Goal: Task Accomplishment & Management: Use online tool/utility

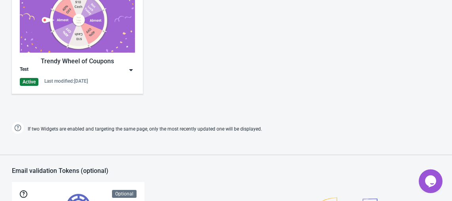
scroll to position [424, 0]
click at [128, 70] on img at bounding box center [131, 70] width 8 height 8
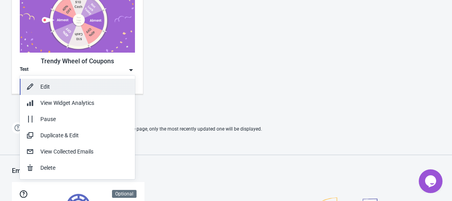
click at [89, 93] on button "Edit" at bounding box center [77, 87] width 115 height 16
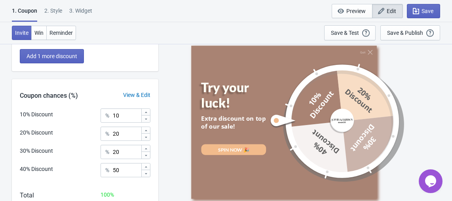
scroll to position [221, 0]
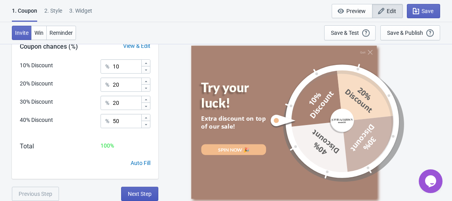
click at [130, 191] on span "Next Step" at bounding box center [140, 194] width 24 height 6
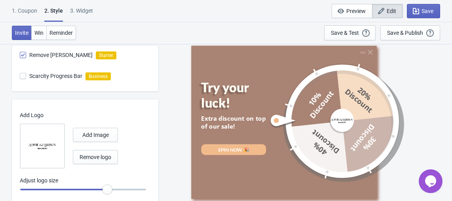
scroll to position [309, 0]
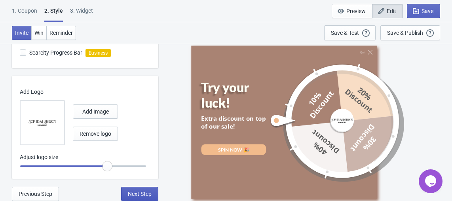
click at [133, 194] on span "Next Step" at bounding box center [140, 194] width 24 height 6
select select "once"
select select "1"
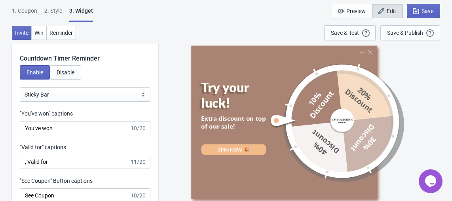
scroll to position [721, 0]
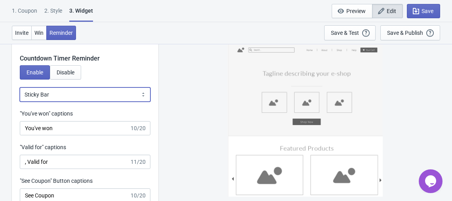
click at [59, 93] on select "Bubble Sticky Bar" at bounding box center [85, 94] width 130 height 14
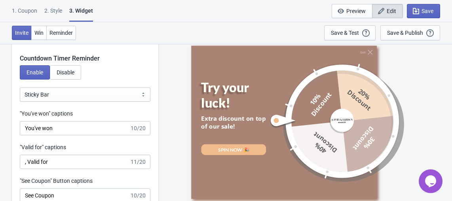
click at [122, 147] on div ""Valid for" captions" at bounding box center [85, 148] width 130 height 10
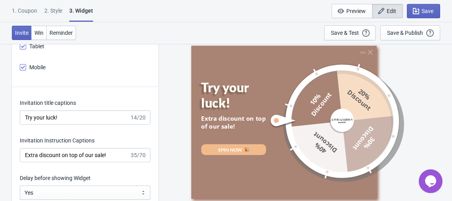
scroll to position [1008, 0]
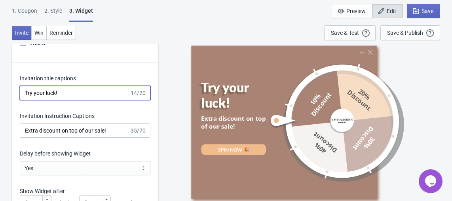
click at [63, 93] on input "Try your luck!" at bounding box center [75, 93] width 110 height 14
paste input "ry Your Luck – Spin"
click at [79, 90] on input "ry Your Luck – Spin" at bounding box center [75, 93] width 110 height 14
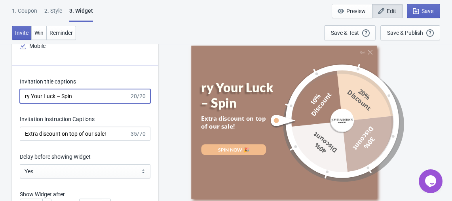
scroll to position [1005, 0]
click at [72, 94] on input "ry Your Luck – Spin" at bounding box center [75, 96] width 110 height 14
type input "ry Your Luck – Spin"
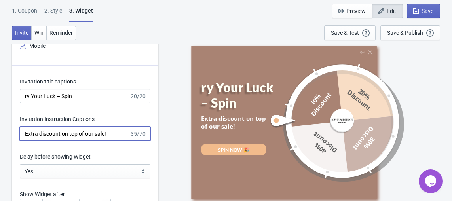
click at [61, 134] on input "Extra discount on top of our sale!" at bounding box center [75, 134] width 110 height 14
paste input "njoy Pre-Autumn Savings with an Extra Mystery Discount!"
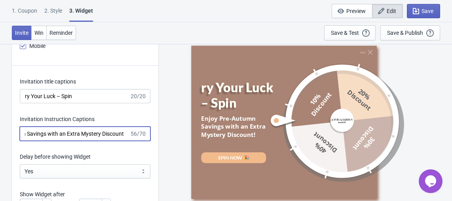
type input "Enjoy Pre-Autumn Savings with an Extra Mystery Discount!"
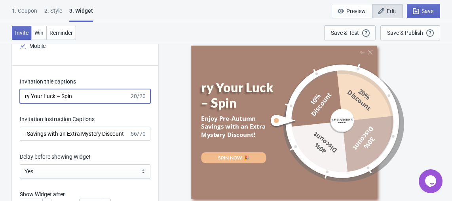
scroll to position [0, 0]
drag, startPoint x: 77, startPoint y: 95, endPoint x: 54, endPoint y: 95, distance: 22.5
click at [54, 95] on input "ry Your Luck – Spin" at bounding box center [75, 96] width 110 height 14
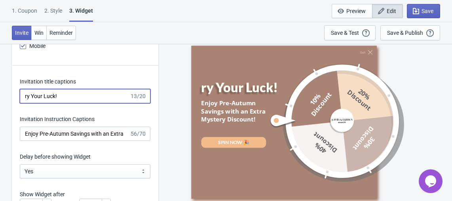
click at [24, 97] on input "ry Your Luck!" at bounding box center [75, 96] width 110 height 14
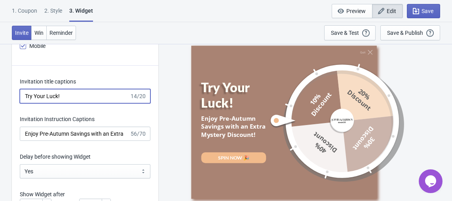
click at [36, 98] on input "Try Your Luck!" at bounding box center [75, 96] width 110 height 14
click at [49, 97] on input "Try your Luck!" at bounding box center [75, 96] width 110 height 14
type input "Try your luck!"
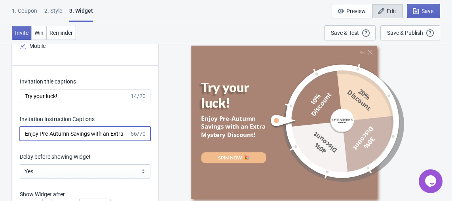
click at [103, 136] on input "Enjoy Pre-Autumn Savings with an Extra Mystery Discount!" at bounding box center [75, 134] width 110 height 14
click at [110, 133] on input "Enjoy Pre-Autumn Savings with an Extra Mystery Discount!" at bounding box center [75, 134] width 110 height 14
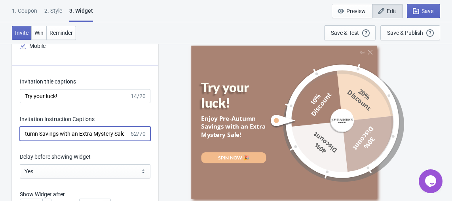
type input "Enjoy Pre-Autumn Savings with an Extra Mystery Sale!"
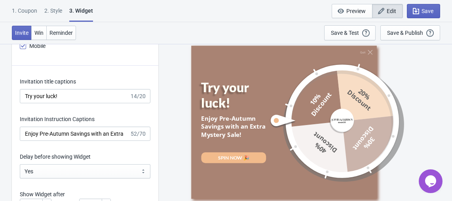
click at [126, 115] on div "Invitation Instruction Captions" at bounding box center [85, 120] width 130 height 10
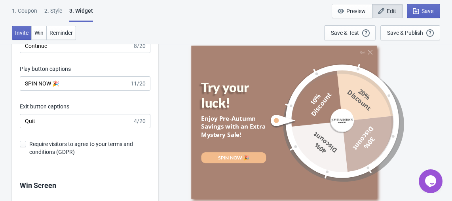
scroll to position [1315, 0]
click at [430, 9] on span "Save" at bounding box center [427, 11] width 12 height 6
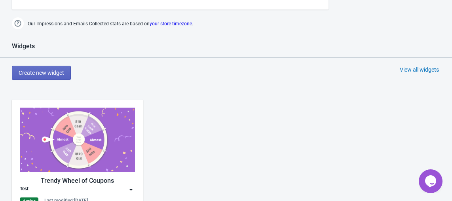
scroll to position [294, 0]
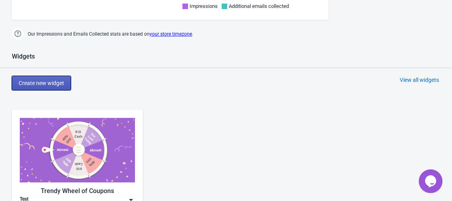
click at [53, 76] on button "Create new widget" at bounding box center [41, 83] width 59 height 14
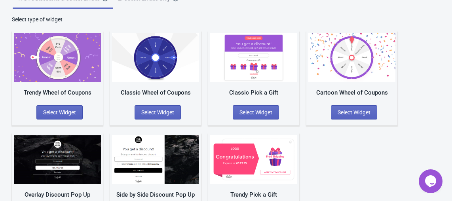
scroll to position [43, 0]
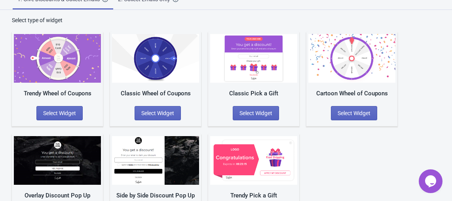
click at [345, 59] on img at bounding box center [351, 58] width 87 height 49
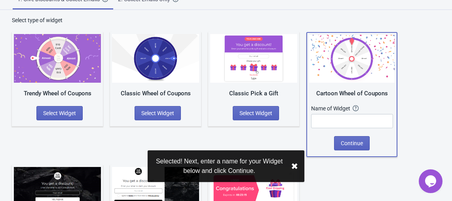
scroll to position [0, 0]
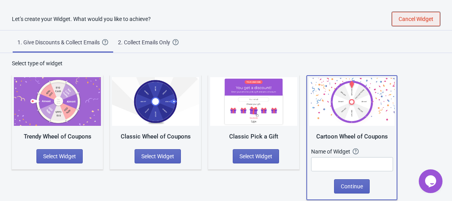
click at [412, 21] on span "Cancel Widget" at bounding box center [415, 19] width 35 height 6
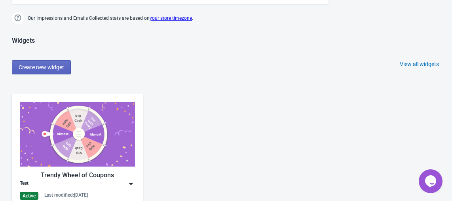
scroll to position [354, 0]
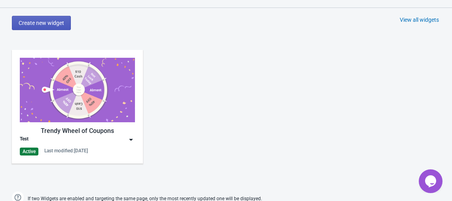
click at [42, 28] on button "Create new widget" at bounding box center [41, 23] width 59 height 14
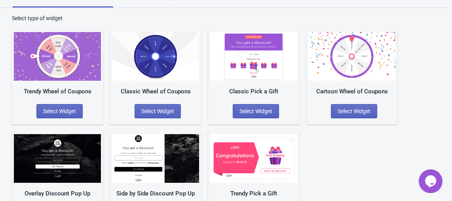
scroll to position [44, 0]
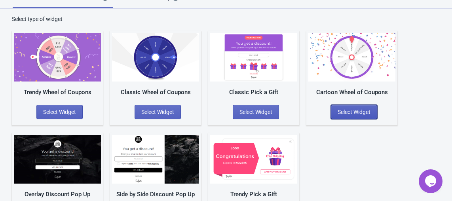
click at [360, 109] on span "Select Widget" at bounding box center [353, 112] width 33 height 6
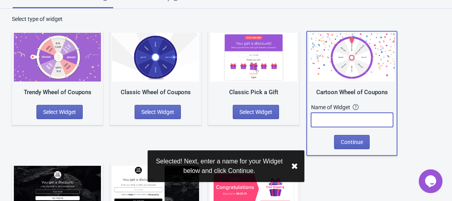
click at [347, 120] on input "text" at bounding box center [352, 120] width 82 height 14
type input "3"
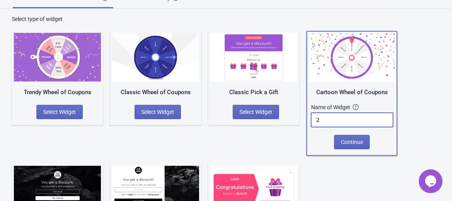
type input "2"
click at [343, 133] on div "Name of Widget The name of your Widget won’t be shown to your visitors. It’s a …" at bounding box center [351, 119] width 81 height 32
click at [346, 140] on span "Continue" at bounding box center [351, 142] width 22 height 6
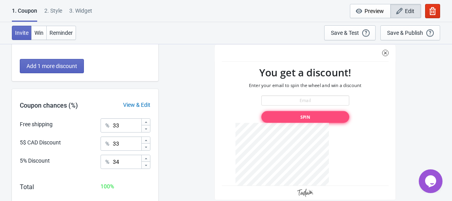
scroll to position [170, 0]
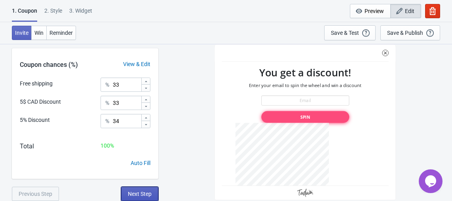
click at [150, 195] on span "Next Step" at bounding box center [140, 194] width 24 height 6
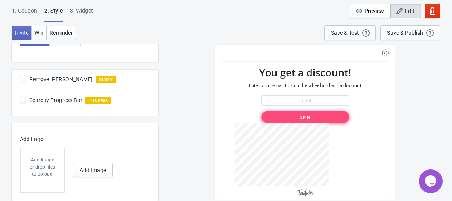
scroll to position [246, 0]
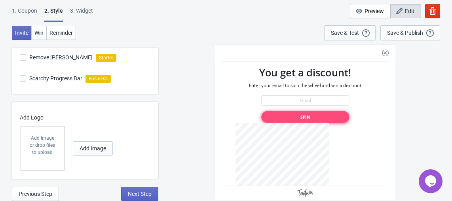
click at [385, 53] on div at bounding box center [304, 121] width 181 height 155
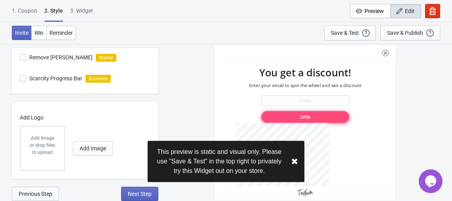
click at [47, 193] on span "Previous Step" at bounding box center [36, 194] width 34 height 6
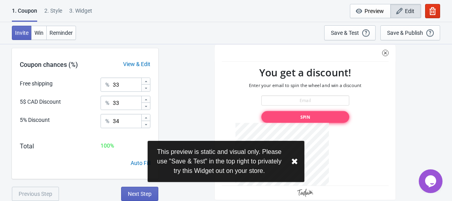
scroll to position [0, 0]
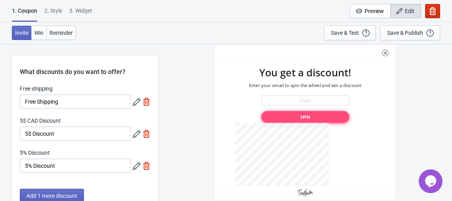
click at [435, 13] on icon "button" at bounding box center [432, 11] width 6 height 8
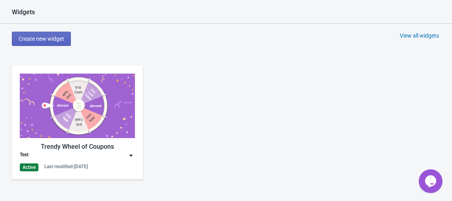
scroll to position [339, 0]
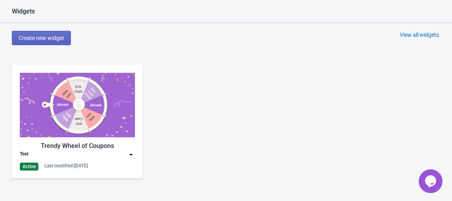
click at [129, 153] on img at bounding box center [131, 155] width 8 height 8
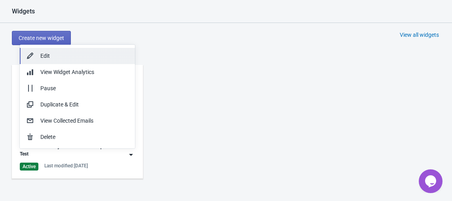
click at [125, 60] on button "Edit" at bounding box center [77, 56] width 115 height 16
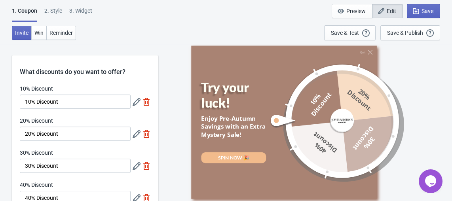
click at [52, 11] on div "2 . Style" at bounding box center [53, 14] width 18 height 14
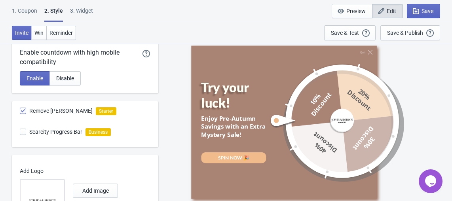
scroll to position [230, 0]
click at [84, 11] on div "3. Widget" at bounding box center [81, 14] width 23 height 14
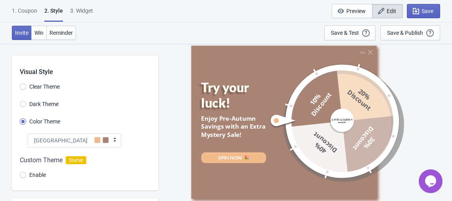
select select "once"
select select "1"
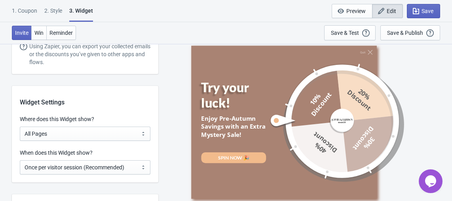
scroll to position [511, 0]
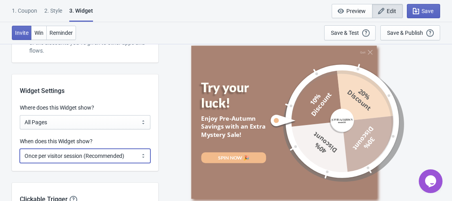
click at [78, 154] on select "Every new visit of page Once every period of time Once per visitor session (Rec…" at bounding box center [85, 156] width 130 height 14
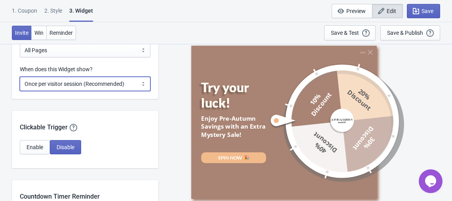
scroll to position [584, 0]
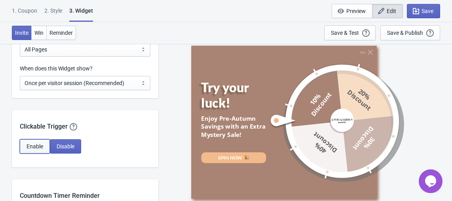
click at [26, 148] on span "Enable" at bounding box center [34, 146] width 17 height 6
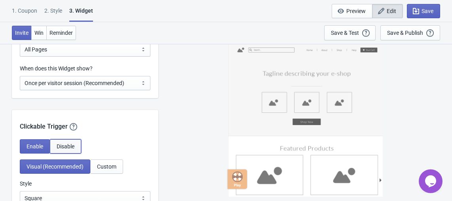
click at [64, 146] on span "Disable" at bounding box center [66, 146] width 18 height 6
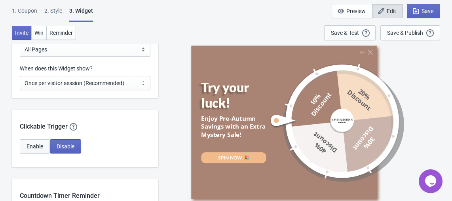
click at [45, 142] on button "Enable" at bounding box center [35, 146] width 30 height 14
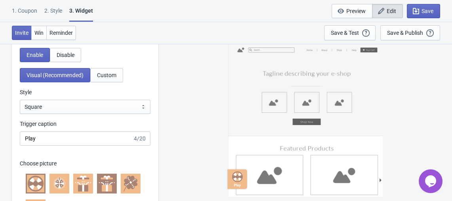
scroll to position [676, 0]
click at [104, 72] on span "Custom" at bounding box center [106, 75] width 19 height 6
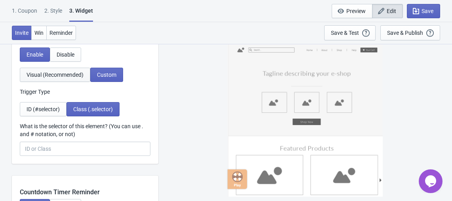
click at [68, 72] on span "Visual (Recommended)" at bounding box center [54, 75] width 57 height 6
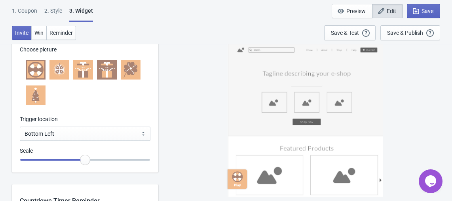
scroll to position [790, 0]
drag, startPoint x: 84, startPoint y: 160, endPoint x: 76, endPoint y: 162, distance: 8.3
type input "0.95"
click at [76, 162] on input "range" at bounding box center [85, 159] width 130 height 14
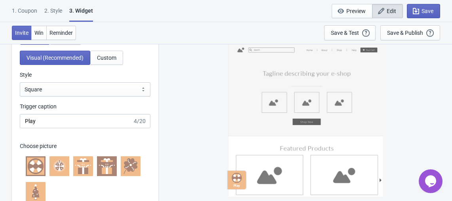
scroll to position [693, 0]
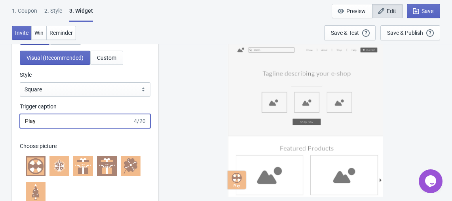
click at [83, 121] on input "Play" at bounding box center [76, 121] width 113 height 14
type input "SPIN!"
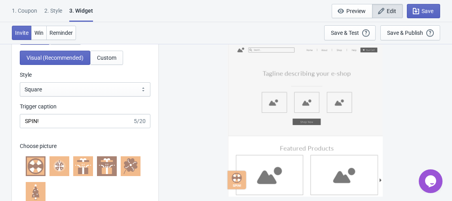
click at [115, 104] on div "Trigger caption" at bounding box center [85, 107] width 130 height 10
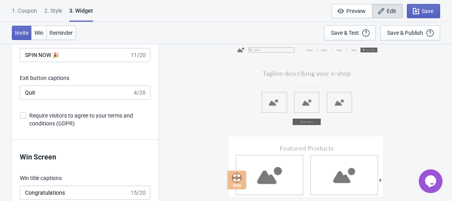
scroll to position [1561, 0]
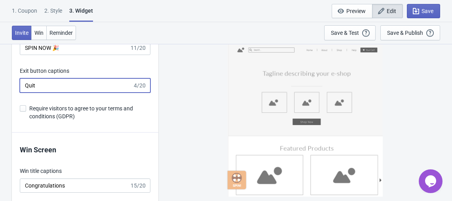
click at [87, 85] on input "Quit" at bounding box center [76, 85] width 113 height 14
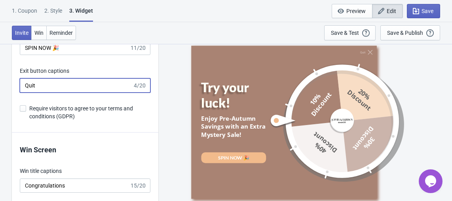
click at [87, 85] on input "Quit" at bounding box center [76, 85] width 113 height 14
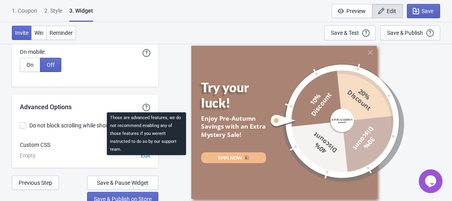
scroll to position [2240, 0]
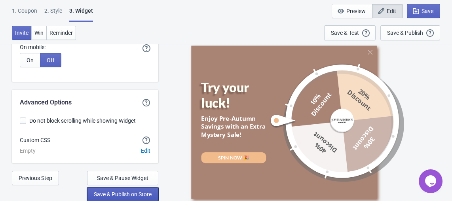
click at [132, 194] on span "Save & Publish on Store" at bounding box center [123, 194] width 58 height 6
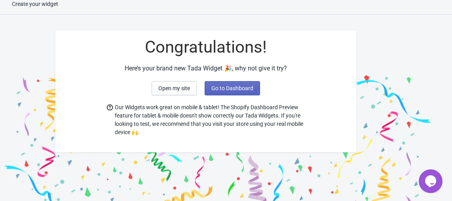
scroll to position [29, 0]
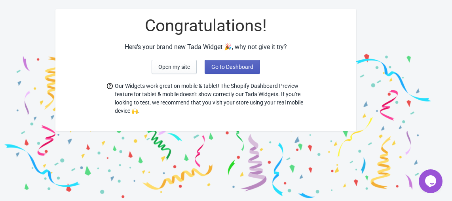
click at [215, 69] on span "Go to Dashboard" at bounding box center [232, 67] width 42 height 6
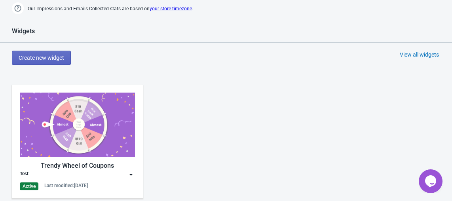
scroll to position [320, 0]
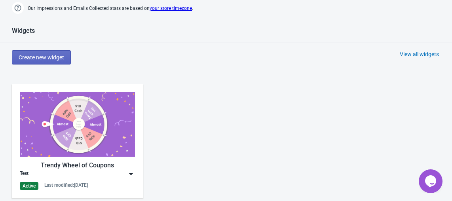
click at [132, 174] on img at bounding box center [131, 174] width 8 height 8
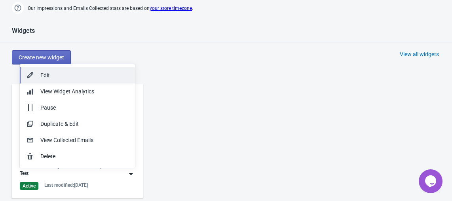
click at [119, 80] on button "Edit" at bounding box center [77, 75] width 115 height 16
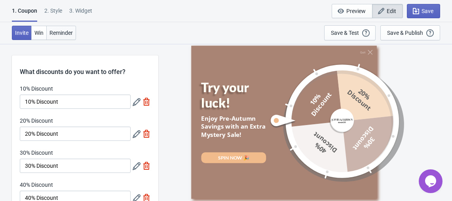
click at [55, 34] on span "Reminder" at bounding box center [60, 33] width 23 height 6
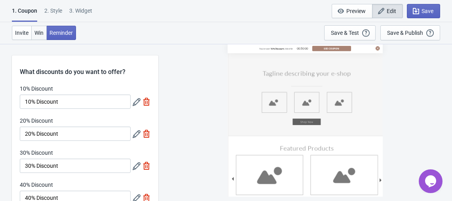
click at [42, 34] on span "Win" at bounding box center [38, 33] width 9 height 6
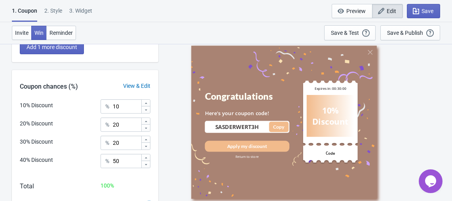
scroll to position [221, 0]
